Goal: Navigation & Orientation: Find specific page/section

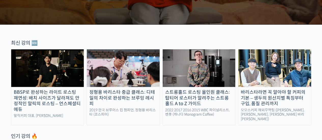
scroll to position [152, 0]
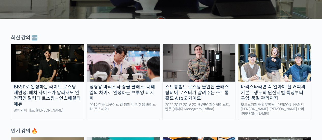
click at [67, 64] on img at bounding box center [47, 63] width 73 height 38
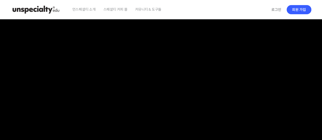
click at [116, 9] on span "스페셜티 커피 몰" at bounding box center [115, 9] width 24 height 19
click at [147, 10] on span "커뮤니티 & 도구들" at bounding box center [148, 9] width 26 height 19
